Goal: Task Accomplishment & Management: Use online tool/utility

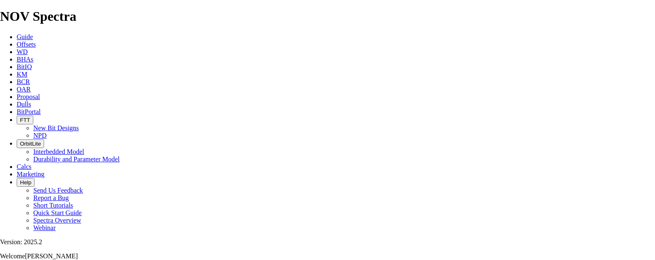
select select "field"
select select "location"
select select "province"
click at [40, 93] on span "Proposal" at bounding box center [28, 96] width 23 height 7
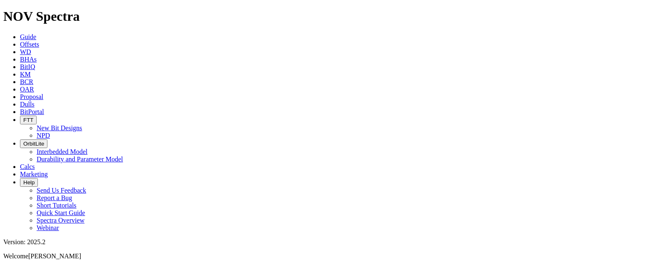
select select "field"
select select "location"
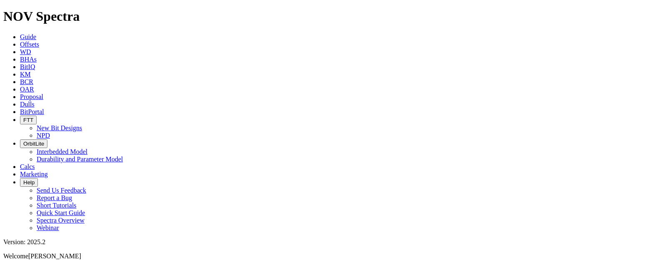
select select "province"
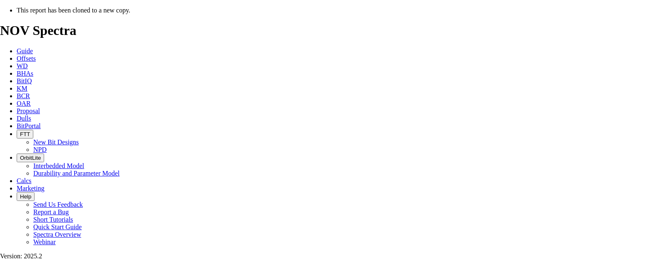
select select "field"
select select "location"
select select "province"
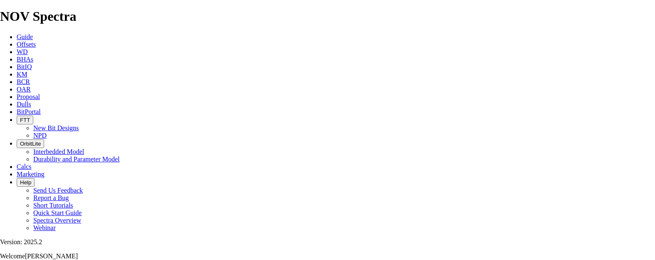
type input "[DATE]"
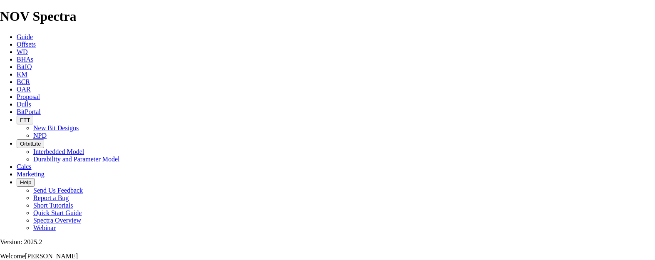
drag, startPoint x: 378, startPoint y: 149, endPoint x: 309, endPoint y: 149, distance: 69.1
type input "VEI 102 HZ WILLGR 16-08-044-0W5"
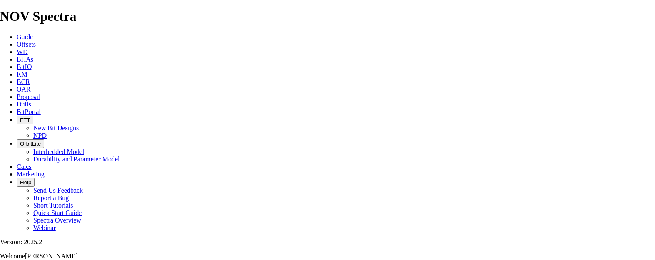
checkbox input "false"
drag, startPoint x: 167, startPoint y: 142, endPoint x: 87, endPoint y: 141, distance: 80.8
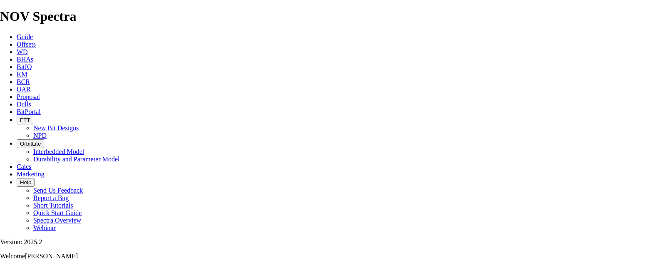
type input "16-08-044-09W5/02"
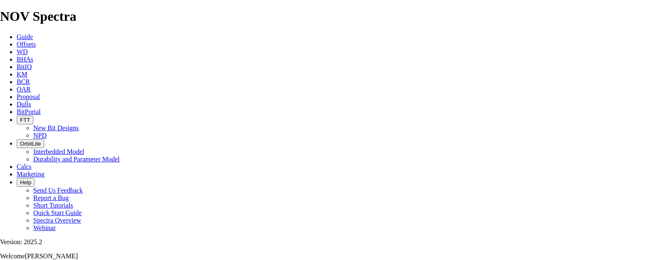
type input "SAVANNA 652"
drag, startPoint x: 397, startPoint y: 140, endPoint x: 356, endPoint y: 142, distance: 40.8
type input "WILLESDEN GREEN"
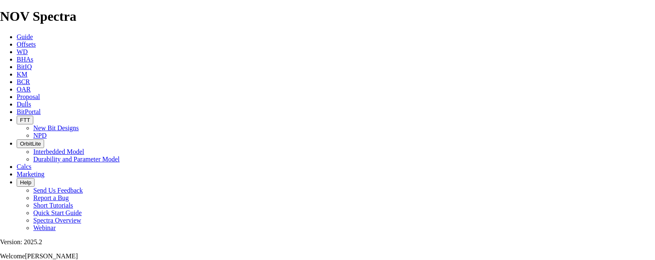
type input "12-10-044-09W5"
type input "5415"
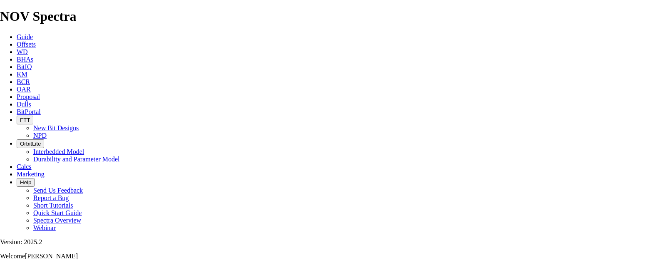
type input "[DATE]"
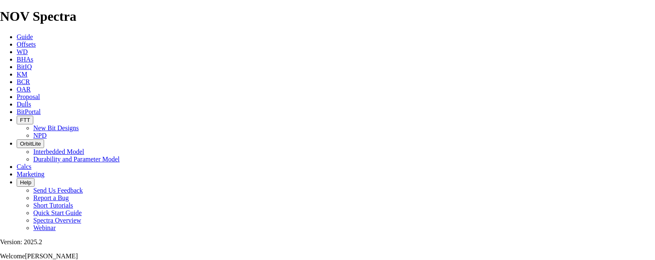
scroll to position [294, 0]
drag, startPoint x: 241, startPoint y: 199, endPoint x: 213, endPoint y: 200, distance: 27.9
type input "TK69-G3"
type input "9"
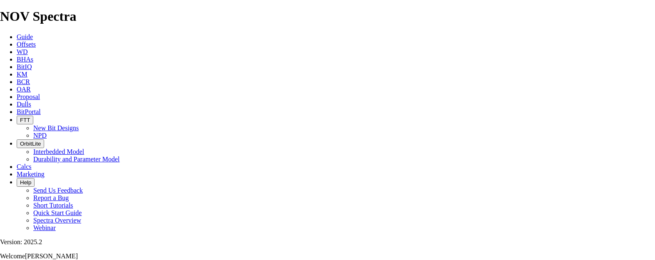
type input "85"
drag, startPoint x: 350, startPoint y: 197, endPoint x: 604, endPoint y: 188, distance: 254.2
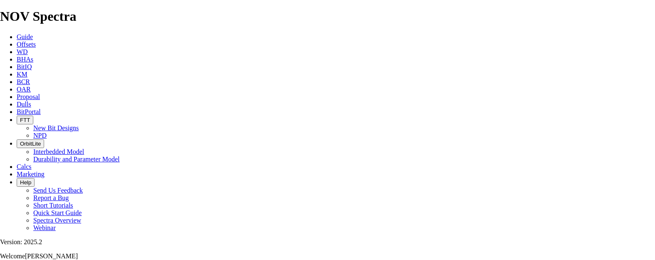
type input "7.118"
type input "85"
drag, startPoint x: 400, startPoint y: 217, endPoint x: 443, endPoint y: 216, distance: 43.3
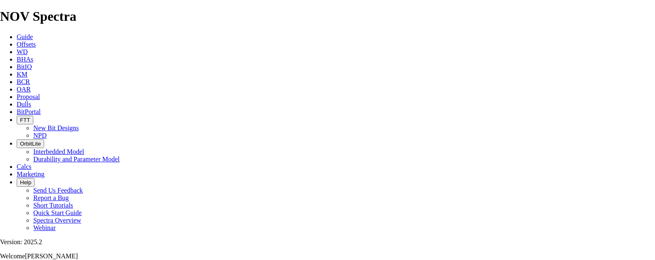
type input "60"
type input "7500"
drag, startPoint x: 238, startPoint y: 238, endPoint x: 232, endPoint y: 238, distance: 5.4
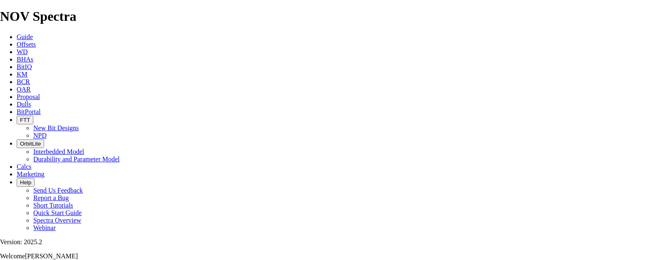
type input "TK53-J2"
drag, startPoint x: 329, startPoint y: 218, endPoint x: 309, endPoint y: 221, distance: 20.2
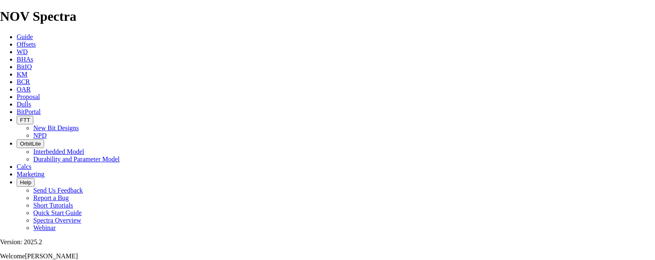
drag, startPoint x: 278, startPoint y: 215, endPoint x: 255, endPoint y: 219, distance: 22.8
type input "1678"
type input "1073"
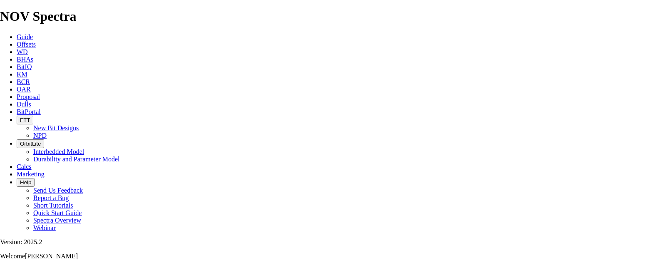
drag, startPoint x: 357, startPoint y: 217, endPoint x: 494, endPoint y: 214, distance: 137.1
type input "17.883"
drag, startPoint x: 285, startPoint y: 239, endPoint x: 251, endPoint y: 243, distance: 34.4
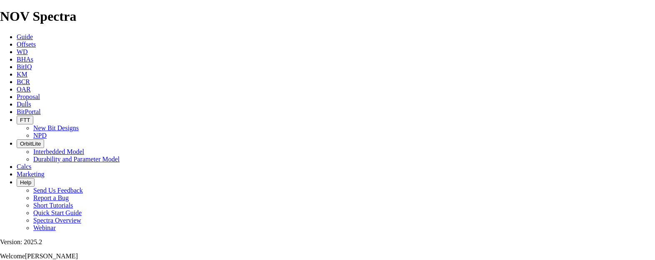
type input "5765"
type input "4087"
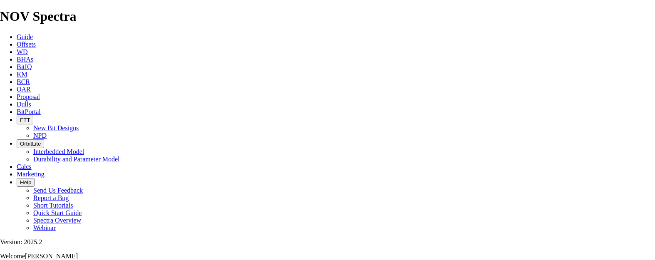
drag, startPoint x: 359, startPoint y: 238, endPoint x: 493, endPoint y: 237, distance: 133.3
type input "116.771"
type input "35"
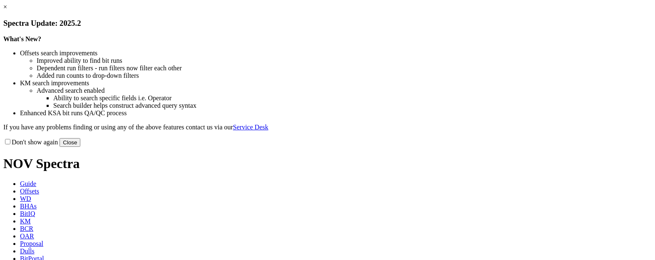
drag, startPoint x: 488, startPoint y: 230, endPoint x: 470, endPoint y: 193, distance: 41.5
click at [80, 147] on button "Close" at bounding box center [70, 142] width 21 height 9
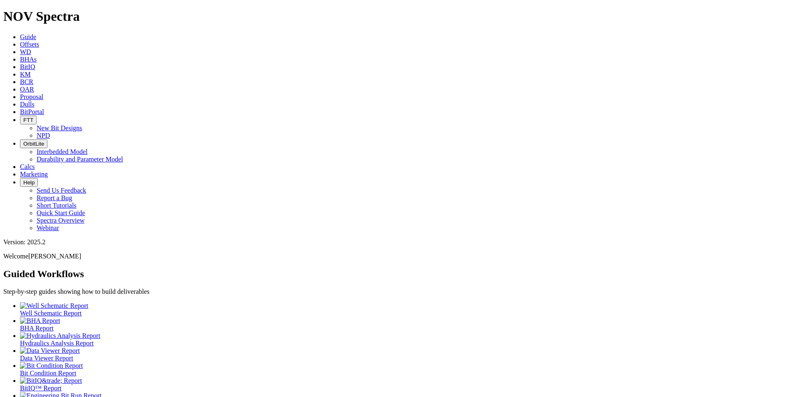
click at [43, 93] on span "Proposal" at bounding box center [31, 96] width 23 height 7
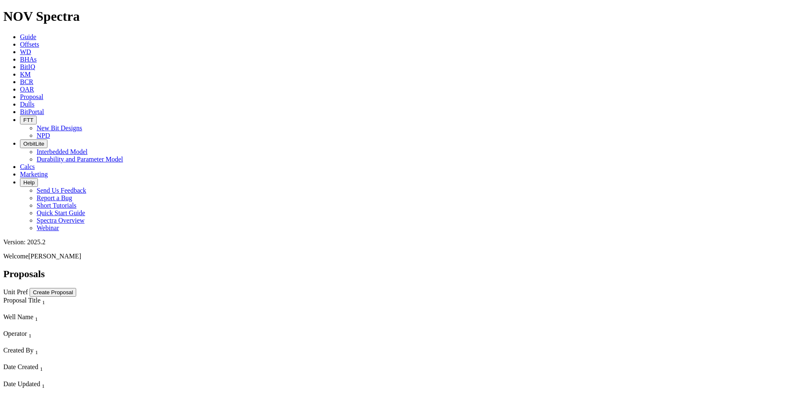
select select "field"
select select "location"
select select "province"
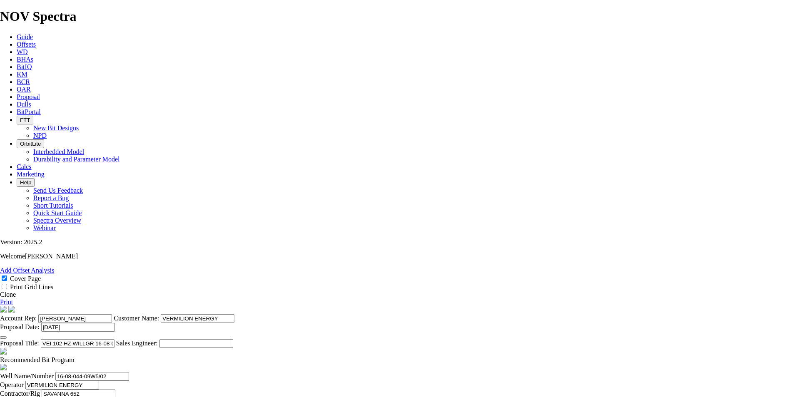
scroll to position [333, 0]
drag, startPoint x: 291, startPoint y: 247, endPoint x: 180, endPoint y: 253, distance: 111.8
click at [75, 260] on span at bounding box center [75, 359] width 0 height 7
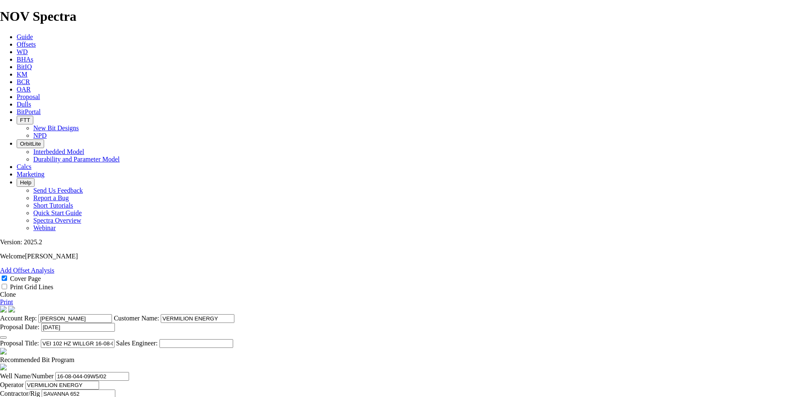
checkbox input "false"
click at [13, 260] on link "Print" at bounding box center [6, 302] width 13 height 7
